Goal: Task Accomplishment & Management: Manage account settings

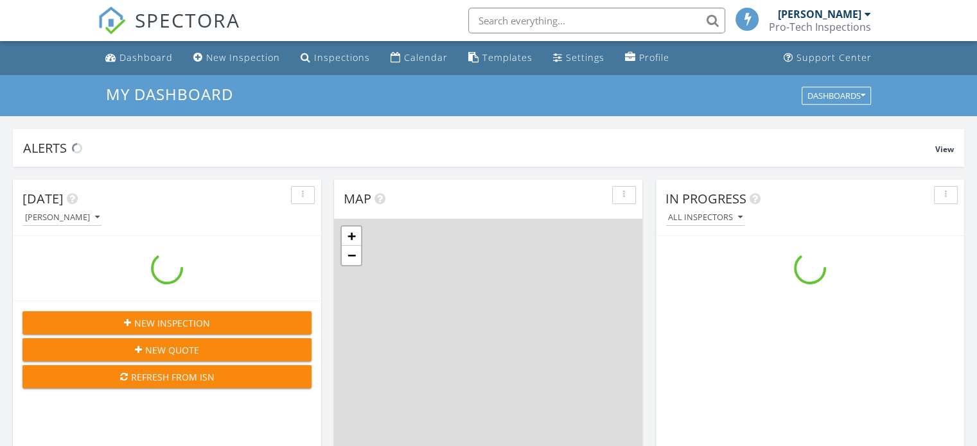
scroll to position [1188, 996]
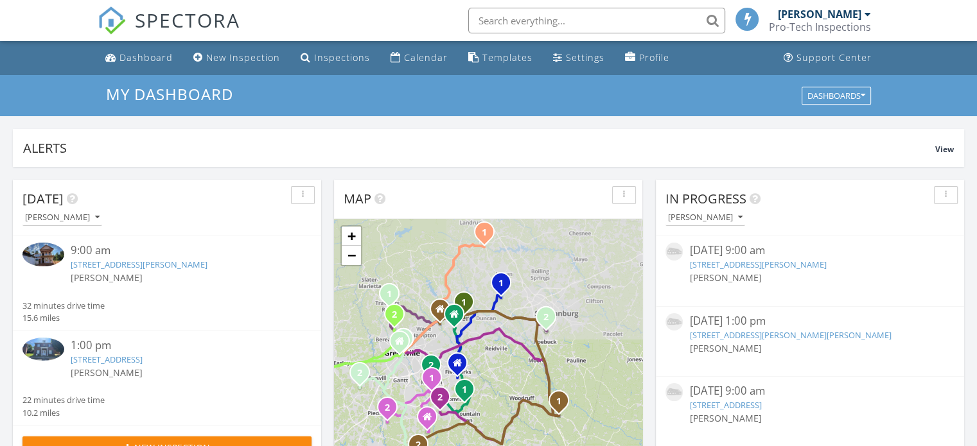
click at [107, 265] on link "[STREET_ADDRESS][PERSON_NAME]" at bounding box center [139, 265] width 137 height 12
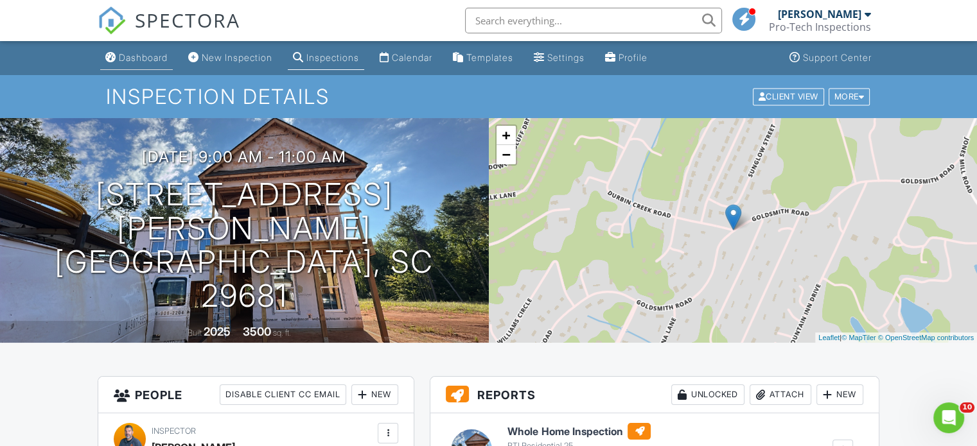
click at [126, 63] on div "Dashboard" at bounding box center [143, 57] width 49 height 11
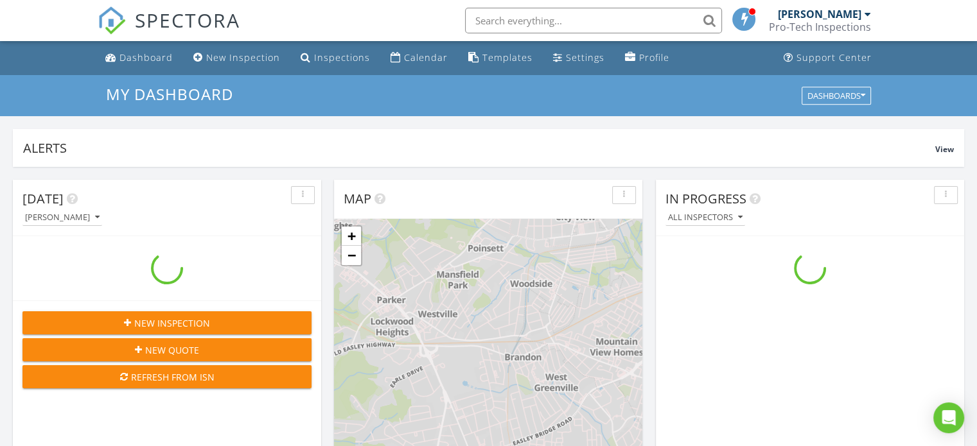
scroll to position [1188, 996]
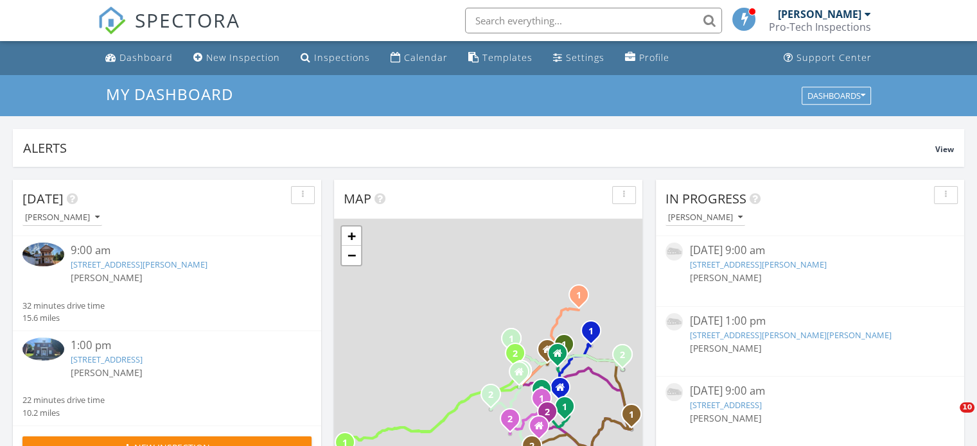
click at [132, 267] on link "5 Durbin Forrest Way Lot 290, Simpsonville, SC 29681" at bounding box center [139, 265] width 137 height 12
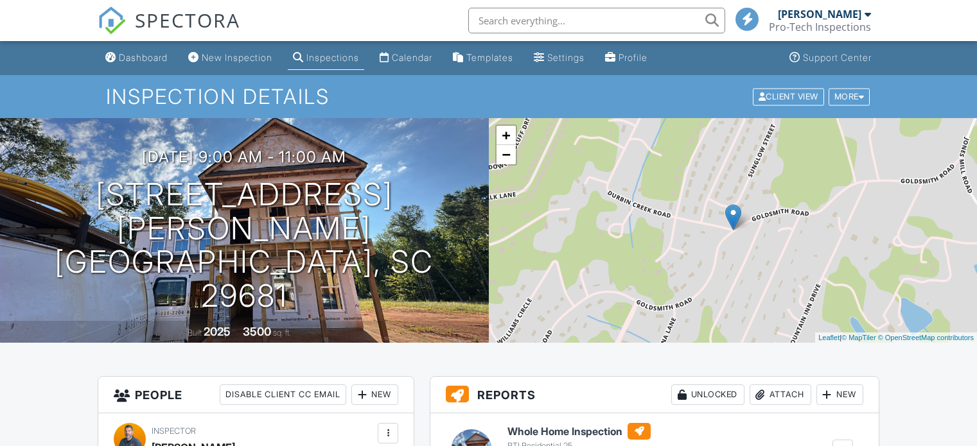
click at [845, 444] on div at bounding box center [842, 450] width 13 height 13
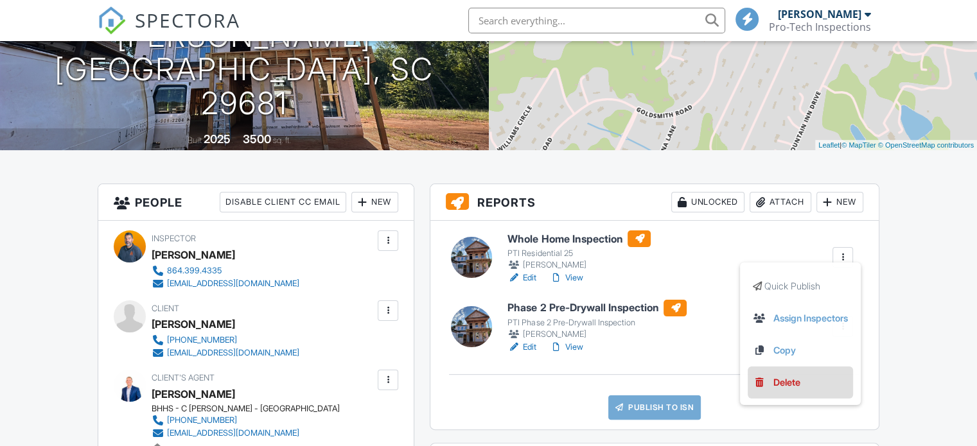
click at [773, 385] on div "Delete" at bounding box center [786, 383] width 27 height 14
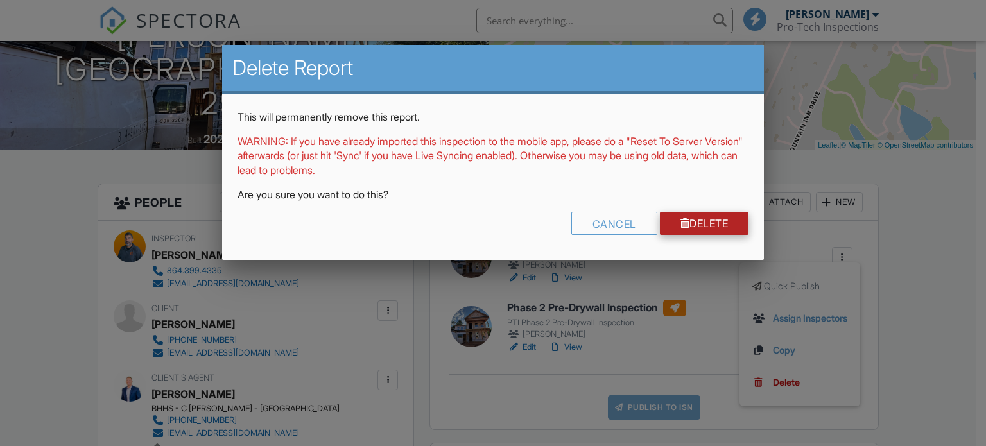
click at [693, 227] on link "Delete" at bounding box center [704, 223] width 89 height 23
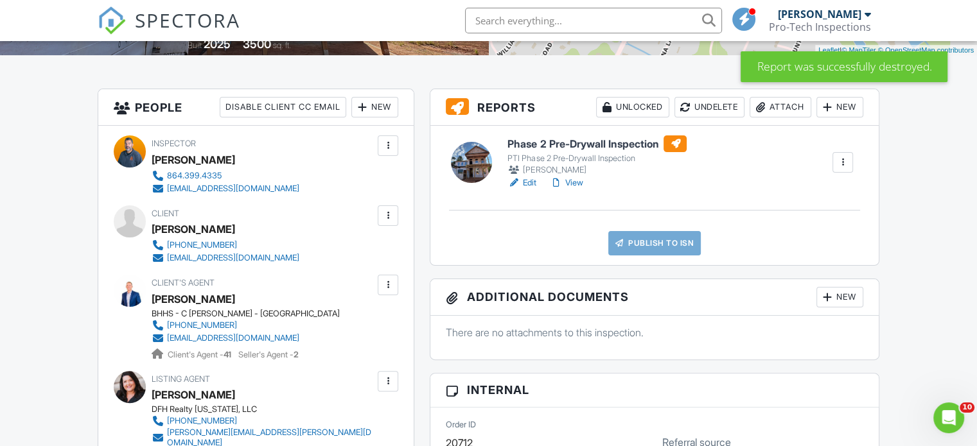
click at [578, 182] on link "View" at bounding box center [565, 183] width 33 height 13
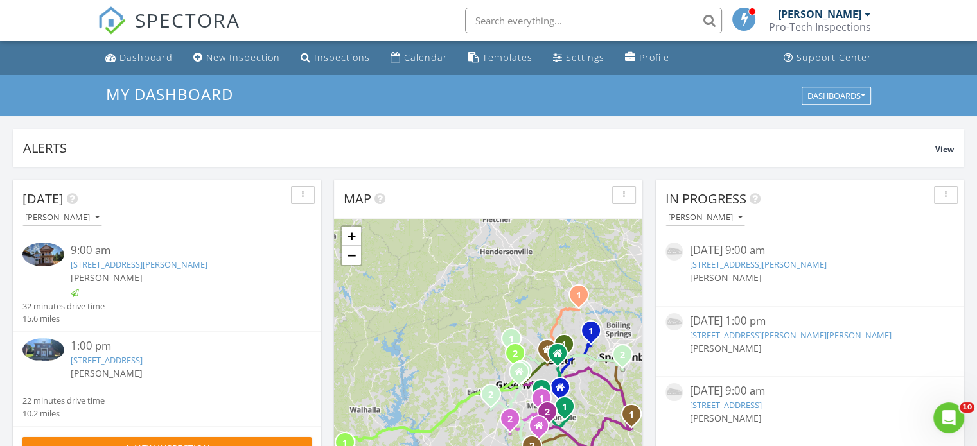
click at [101, 360] on link "102 Renaissance Cir, Mauldin, SC 29662" at bounding box center [107, 360] width 72 height 12
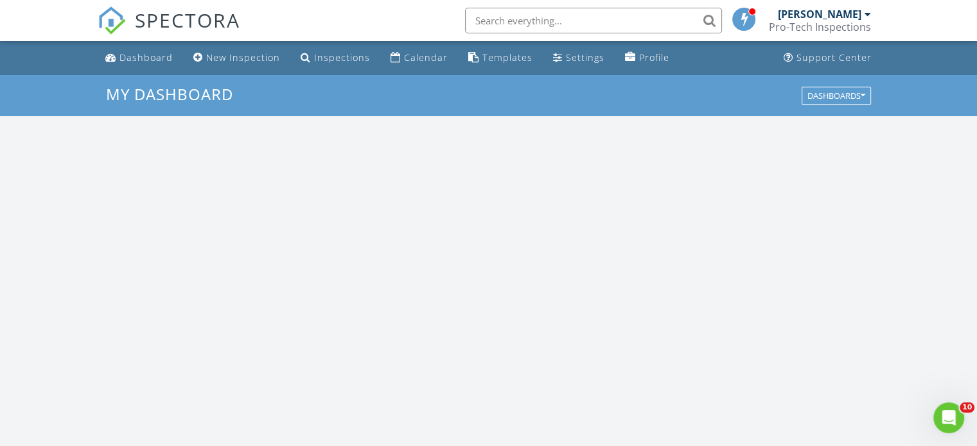
scroll to position [1188, 996]
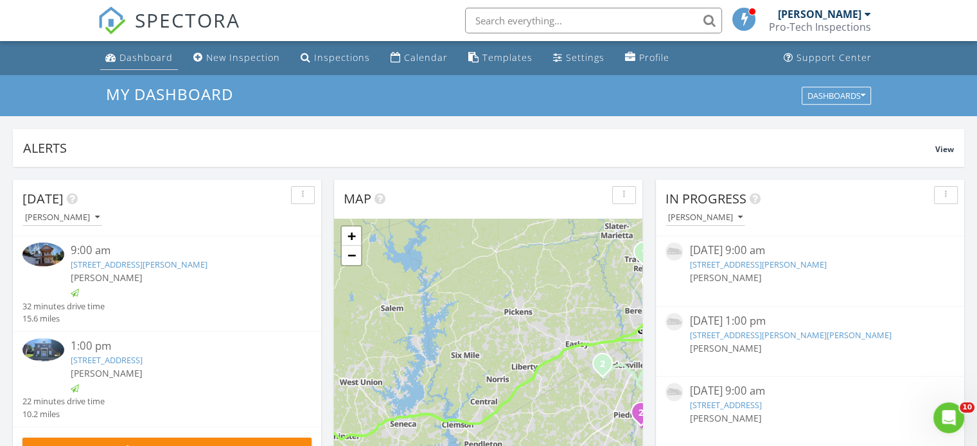
click at [136, 56] on div "Dashboard" at bounding box center [145, 57] width 53 height 12
